Goal: Task Accomplishment & Management: Use online tool/utility

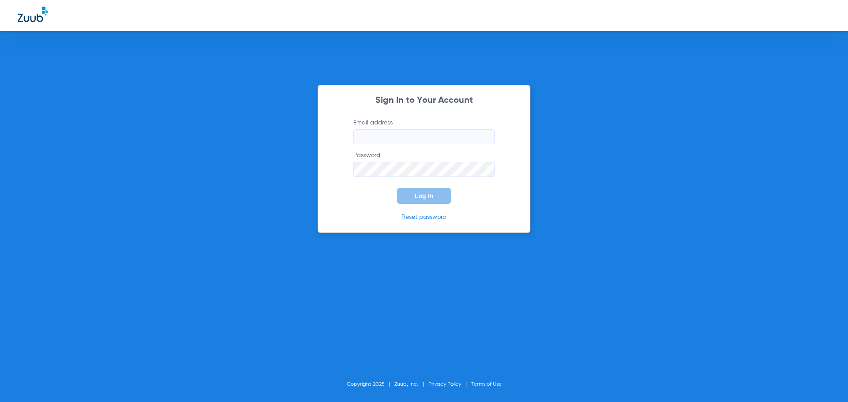
click at [374, 138] on input "Email address" at bounding box center [423, 136] width 141 height 15
click at [417, 135] on input "megankloewer33" at bounding box center [423, 136] width 141 height 15
type input "[EMAIL_ADDRESS][DOMAIN_NAME]"
click at [397, 188] on button "Log In" at bounding box center [424, 196] width 54 height 16
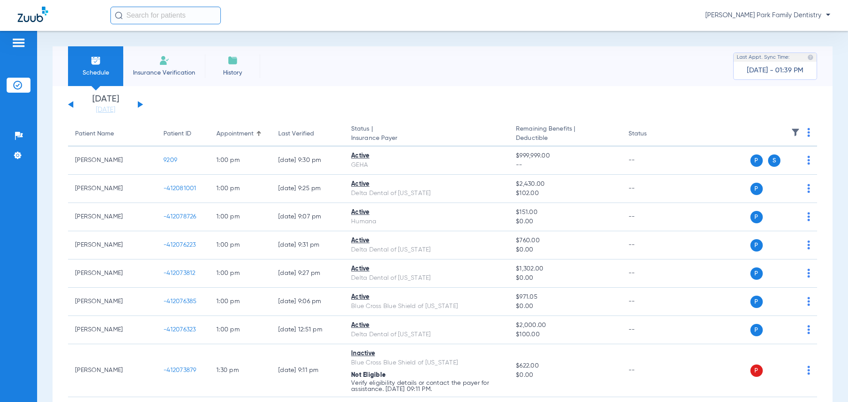
click at [139, 103] on button at bounding box center [140, 104] width 5 height 7
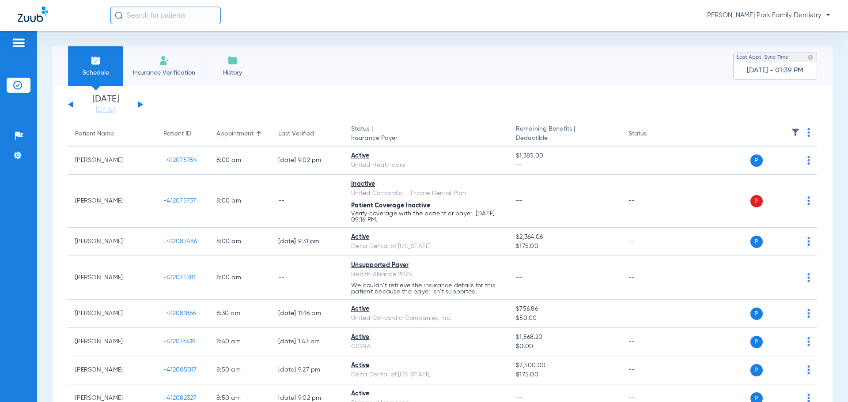
click at [791, 132] on img at bounding box center [795, 132] width 9 height 9
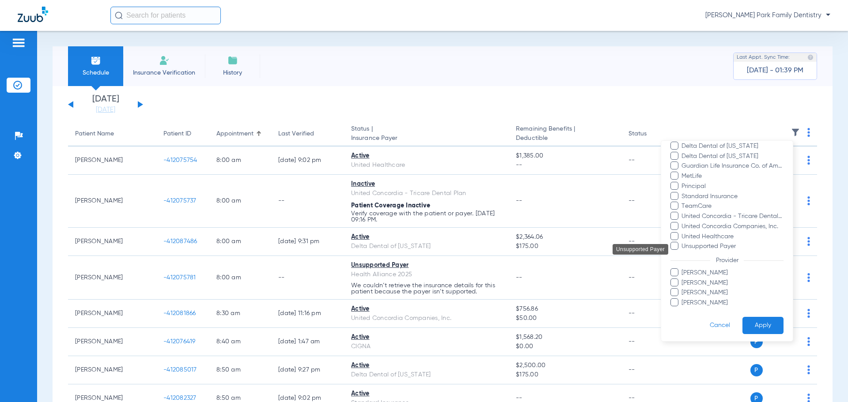
scroll to position [182, 0]
click at [705, 292] on span "[PERSON_NAME]" at bounding box center [732, 290] width 102 height 9
click at [683, 297] on input "[PERSON_NAME]" at bounding box center [683, 297] width 0 height 0
click at [757, 324] on button "Apply" at bounding box center [763, 323] width 41 height 17
